Goal: Transaction & Acquisition: Purchase product/service

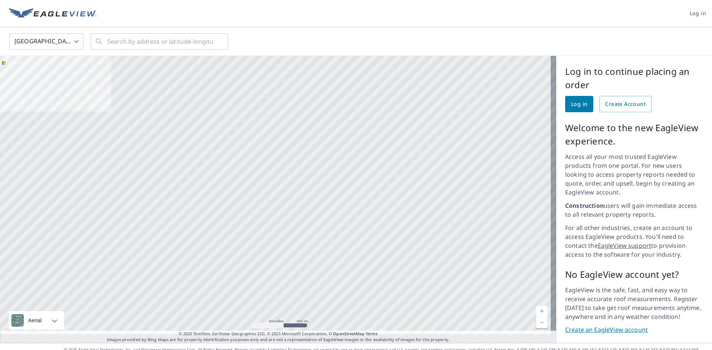
click at [578, 100] on span "Log in" at bounding box center [579, 104] width 16 height 9
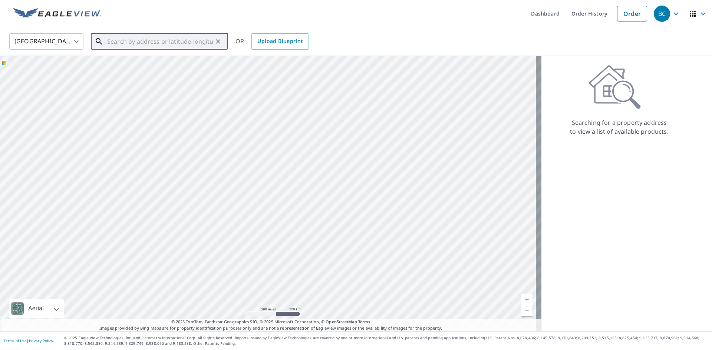
click at [159, 37] on input "text" at bounding box center [160, 41] width 106 height 21
click at [160, 69] on p "[PERSON_NAME], MO 63010" at bounding box center [164, 70] width 116 height 7
type input "[STREET_ADDRESS][PERSON_NAME]"
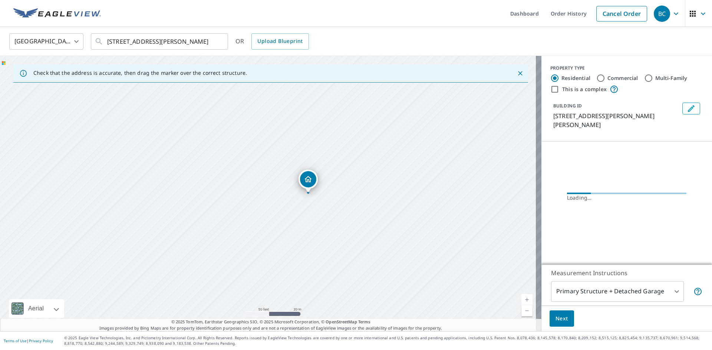
drag, startPoint x: 336, startPoint y: 200, endPoint x: 266, endPoint y: 210, distance: 70.5
click at [266, 210] on div "[STREET_ADDRESS][PERSON_NAME]" at bounding box center [270, 194] width 541 height 276
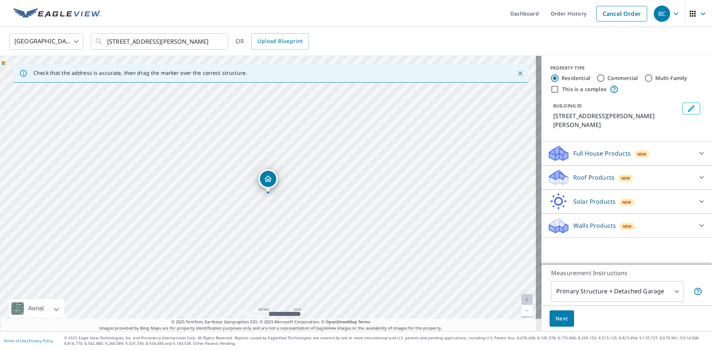
click at [618, 175] on div "New" at bounding box center [625, 178] width 15 height 7
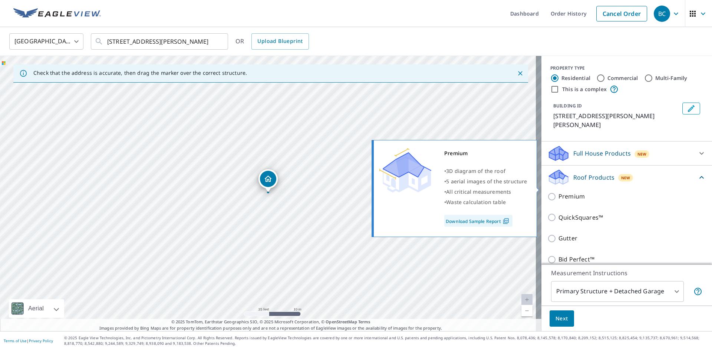
click at [568, 192] on p "Premium" at bounding box center [571, 196] width 26 height 9
click at [558, 192] on input "Premium" at bounding box center [552, 196] width 11 height 9
checkbox input "true"
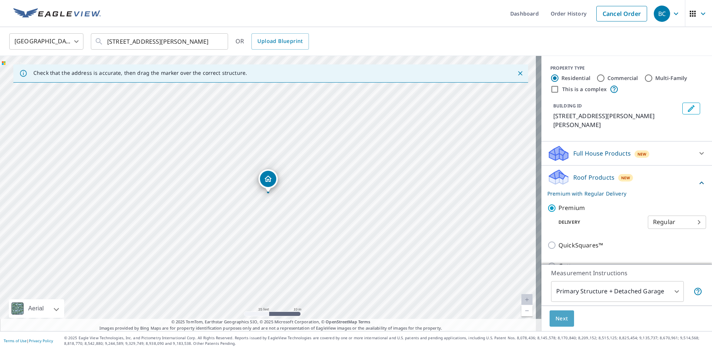
click at [562, 324] on button "Next" at bounding box center [562, 319] width 24 height 17
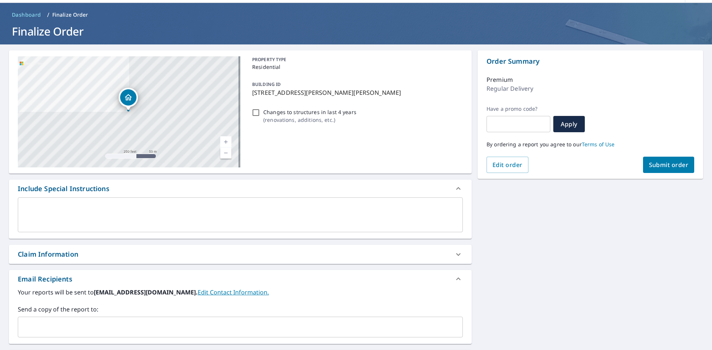
scroll to position [37, 0]
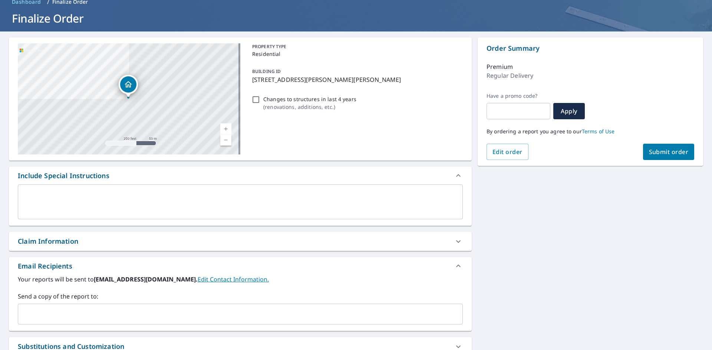
drag, startPoint x: 253, startPoint y: 309, endPoint x: 246, endPoint y: 301, distance: 10.3
click at [250, 304] on div "Send a copy of the report to: ​" at bounding box center [240, 308] width 445 height 33
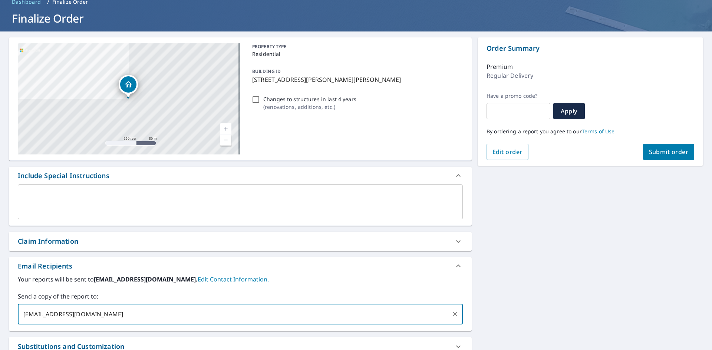
type input "[EMAIL_ADDRESS][DOMAIN_NAME]"
click at [666, 159] on button "Submit order" at bounding box center [669, 152] width 52 height 16
checkbox input "true"
